Goal: Navigation & Orientation: Find specific page/section

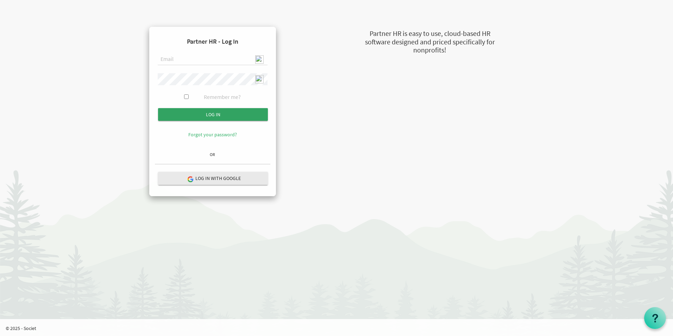
type input "[EMAIL_ADDRESS][DOMAIN_NAME]"
click at [221, 117] on input "Log in" at bounding box center [213, 114] width 110 height 13
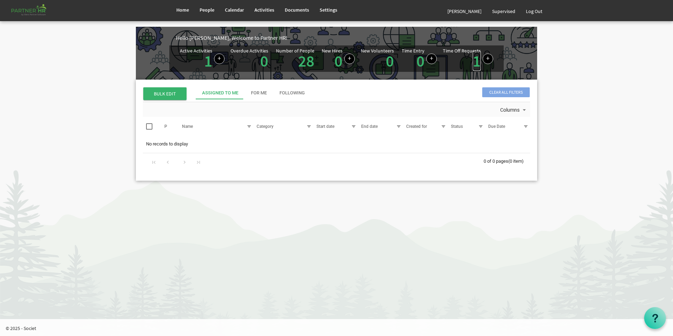
click at [475, 61] on link "1" at bounding box center [477, 61] width 8 height 20
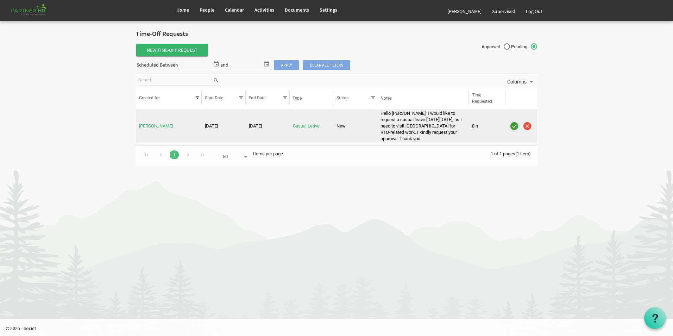
click at [513, 126] on img "is template cell column header" at bounding box center [514, 126] width 11 height 11
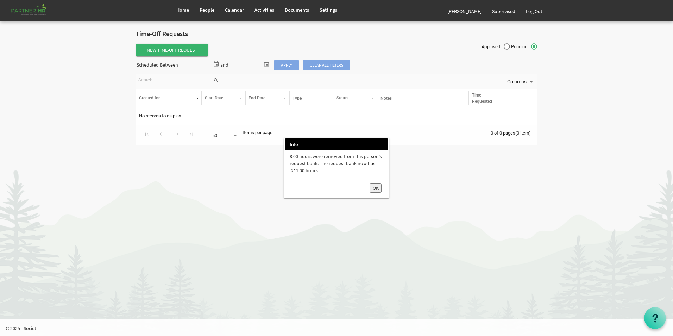
click at [378, 187] on button "OK" at bounding box center [376, 187] width 12 height 9
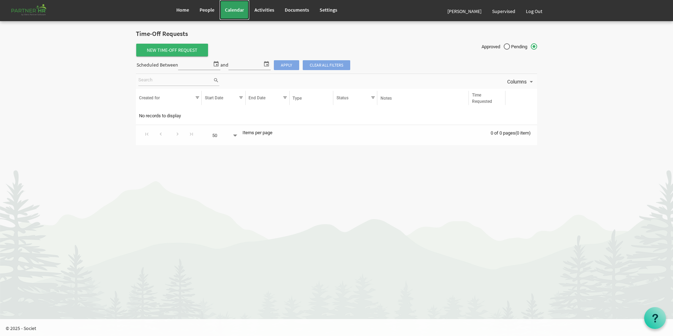
click at [236, 8] on span "Calendar" at bounding box center [234, 10] width 19 height 6
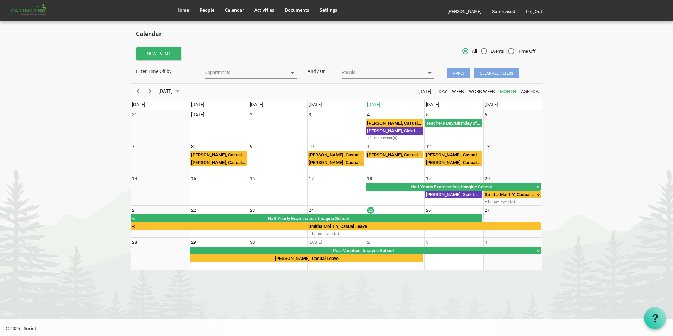
click at [170, 16] on div "Home People Calendar" at bounding box center [337, 10] width 412 height 21
click at [179, 12] on span "Home" at bounding box center [182, 10] width 13 height 6
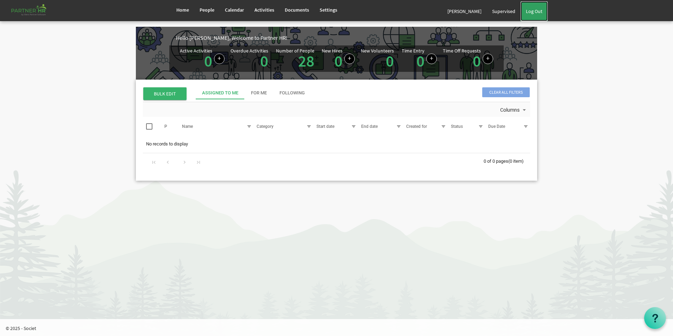
click at [538, 13] on link "Log Out" at bounding box center [534, 11] width 27 height 20
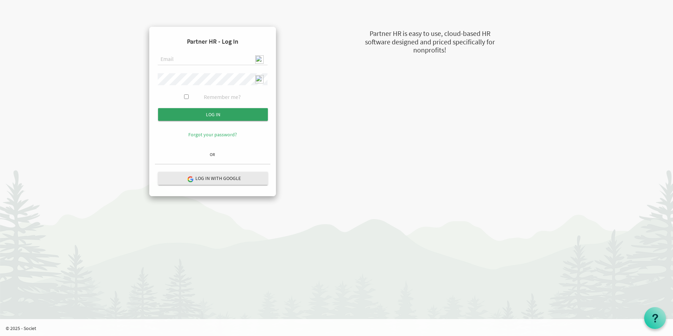
type input "admin@stepind.org"
click at [223, 119] on input "Log in" at bounding box center [213, 114] width 110 height 13
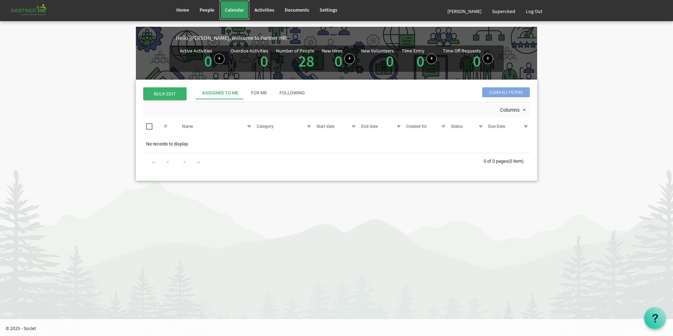
click at [233, 7] on span "Calendar" at bounding box center [234, 10] width 19 height 6
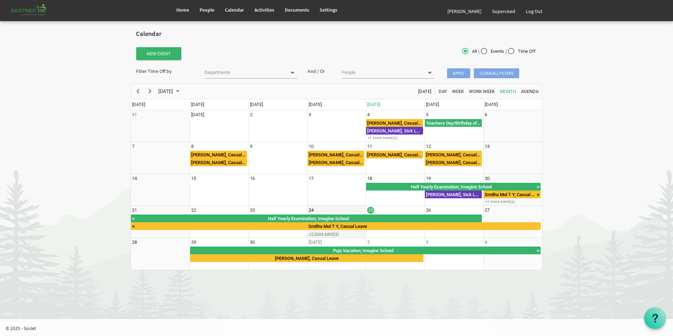
click at [326, 234] on div "+1 more event(s)" at bounding box center [337, 233] width 58 height 5
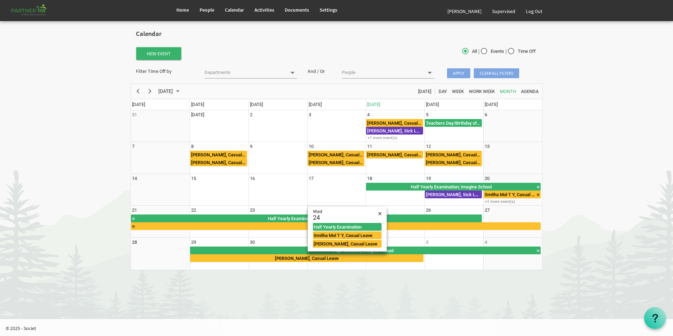
click at [636, 146] on body "Home People Calendar" at bounding box center [336, 138] width 673 height 277
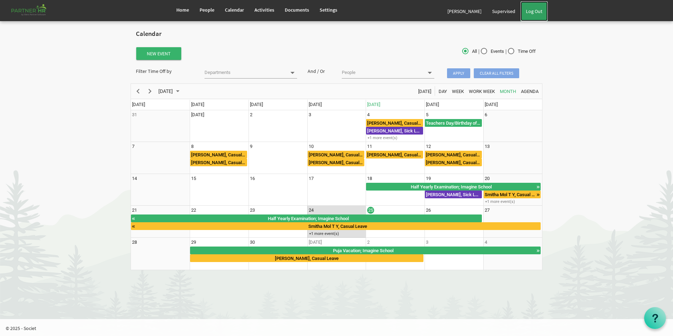
click at [538, 15] on link "Log Out" at bounding box center [534, 11] width 27 height 20
